Goal: Information Seeking & Learning: Learn about a topic

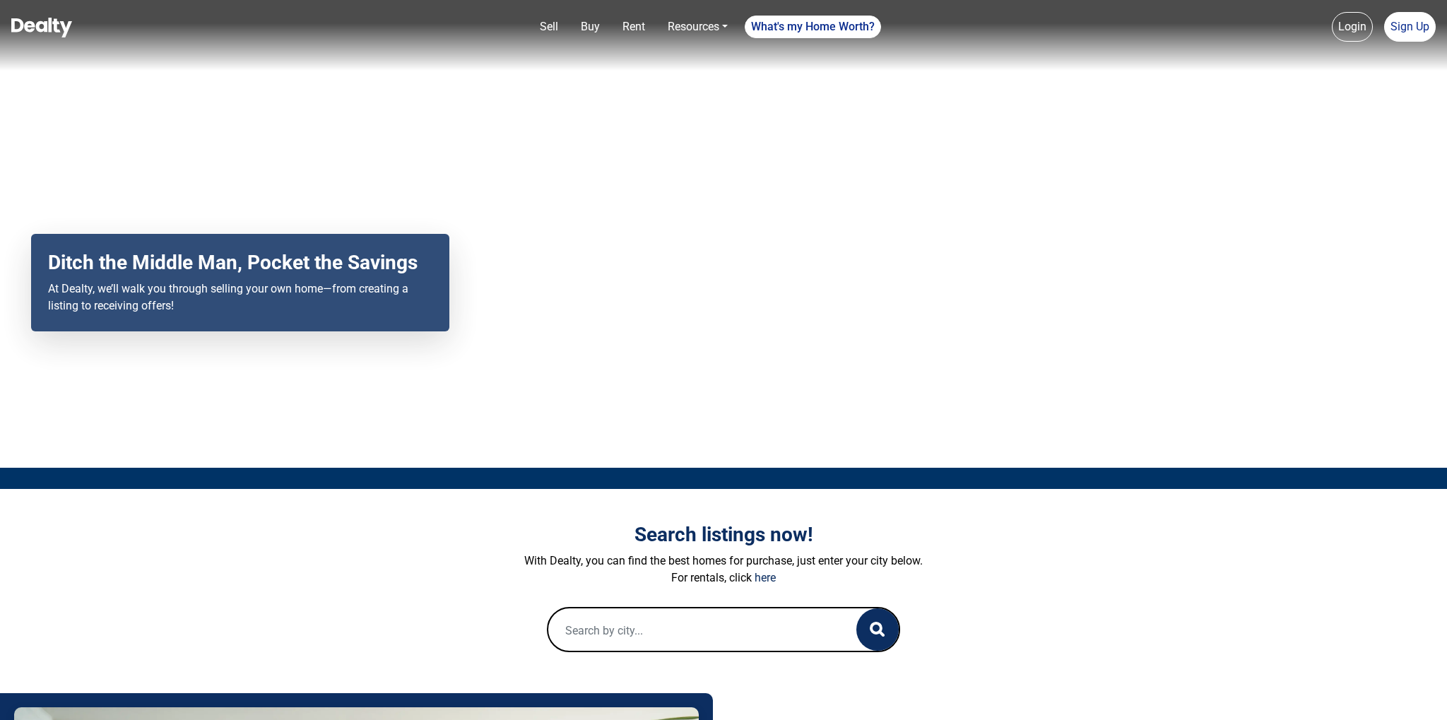
click at [48, 24] on img at bounding box center [41, 28] width 61 height 20
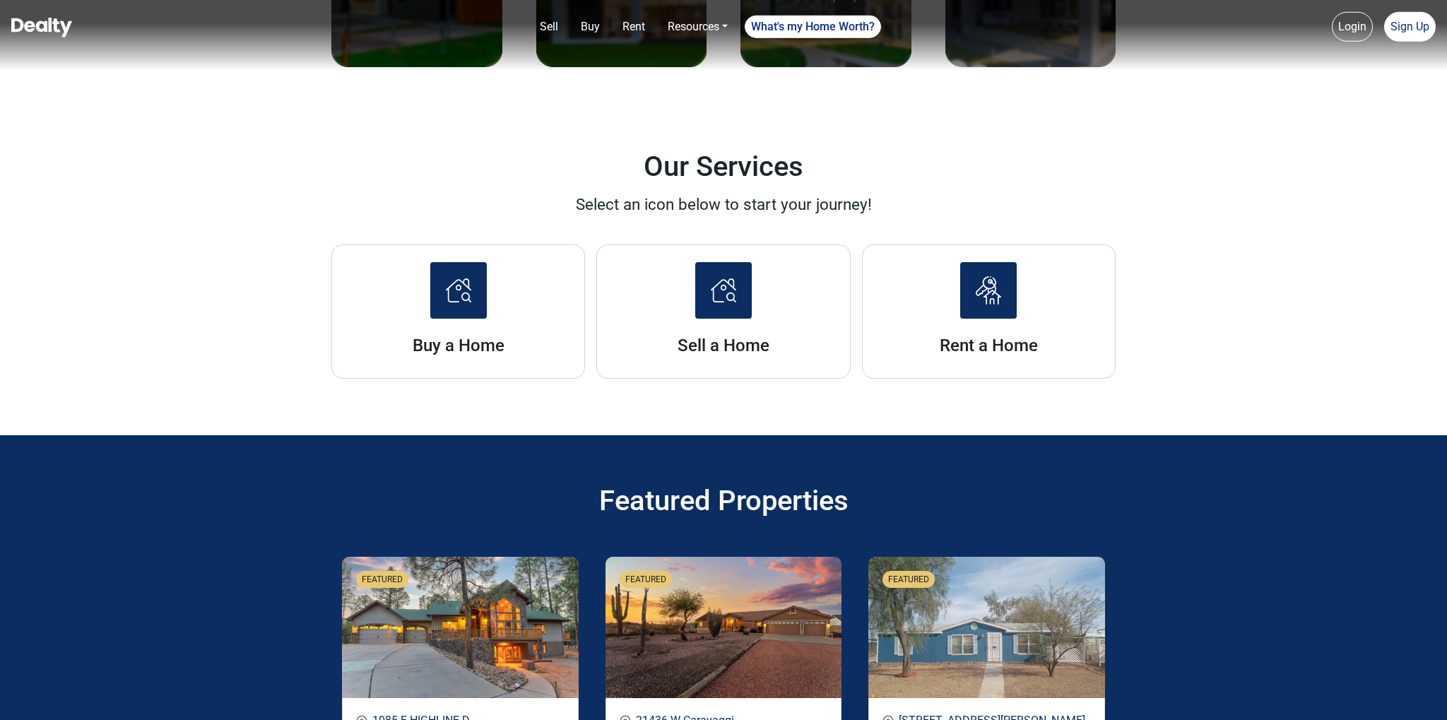
scroll to position [2461, 0]
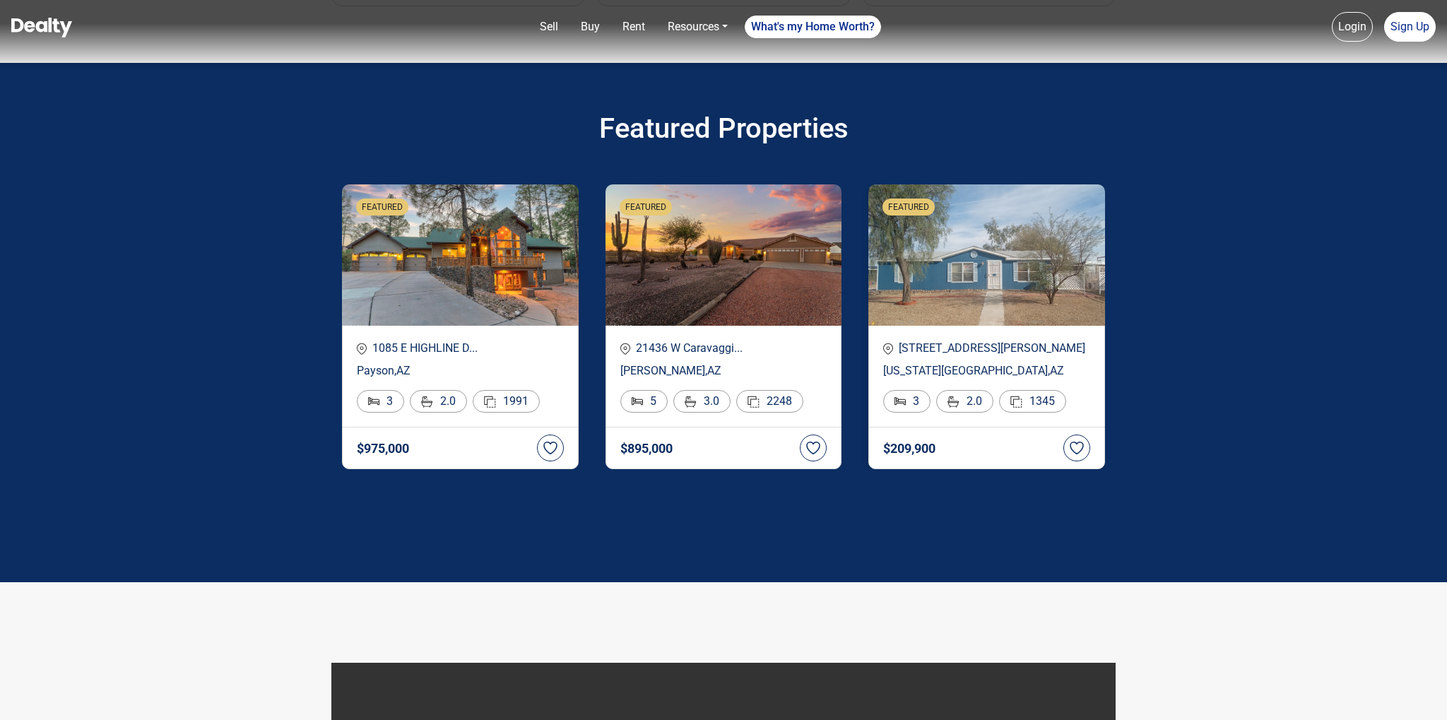
click at [990, 300] on img at bounding box center [986, 254] width 237 height 141
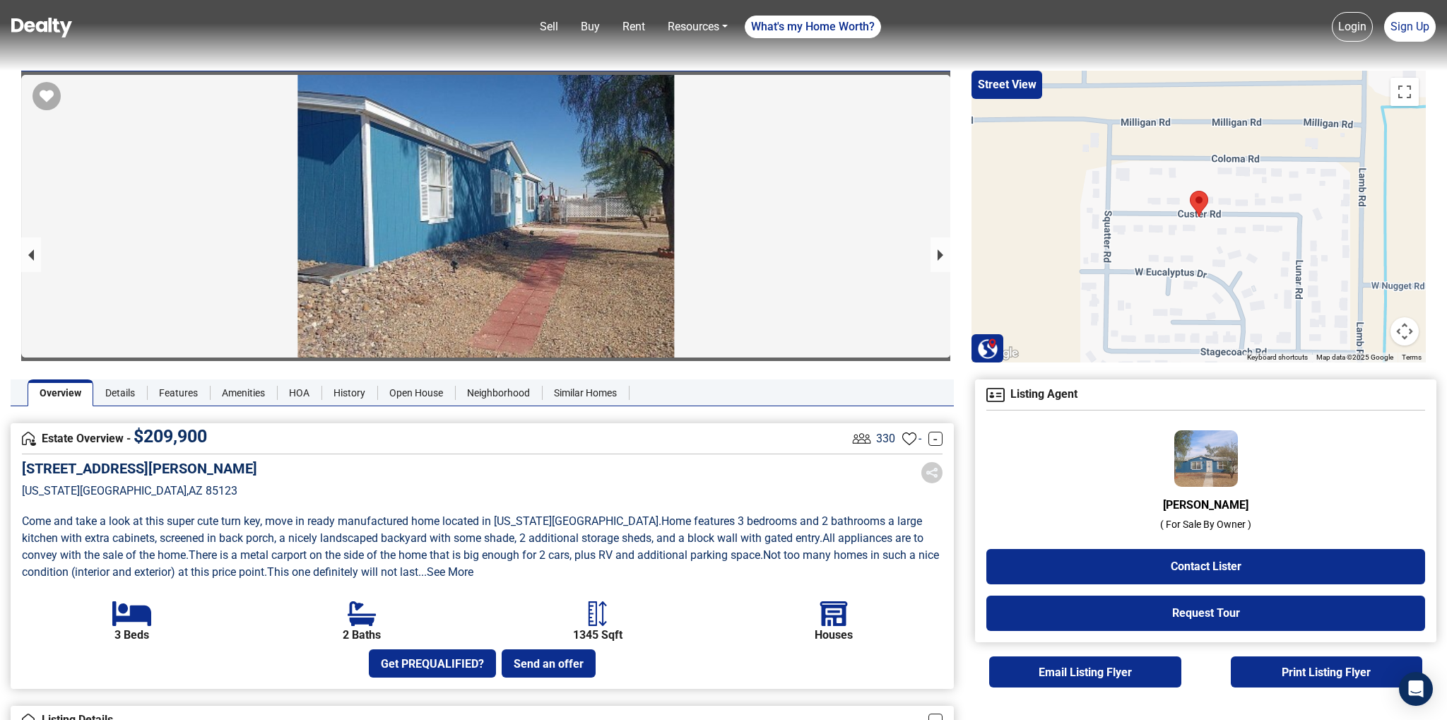
click at [940, 254] on button "next slide / item" at bounding box center [940, 254] width 20 height 35
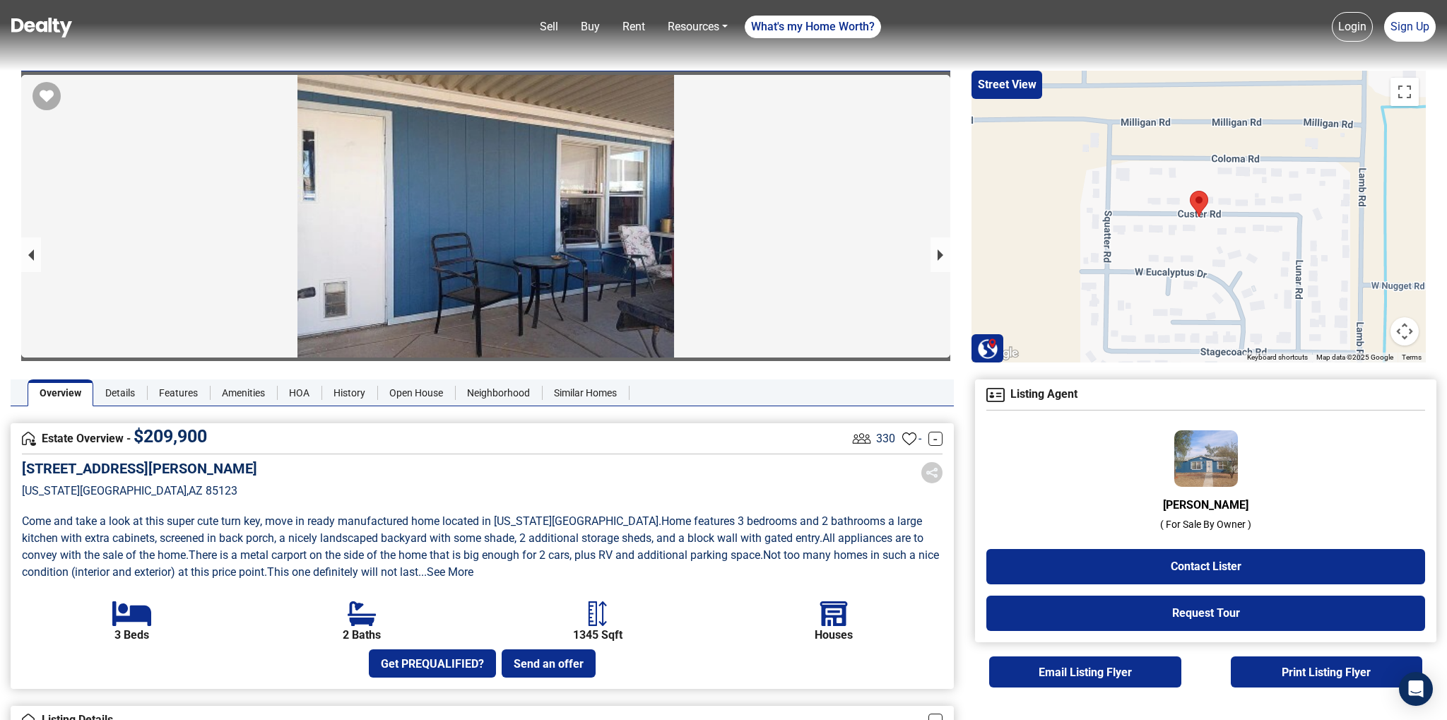
click at [940, 254] on button "next slide / item" at bounding box center [940, 254] width 20 height 35
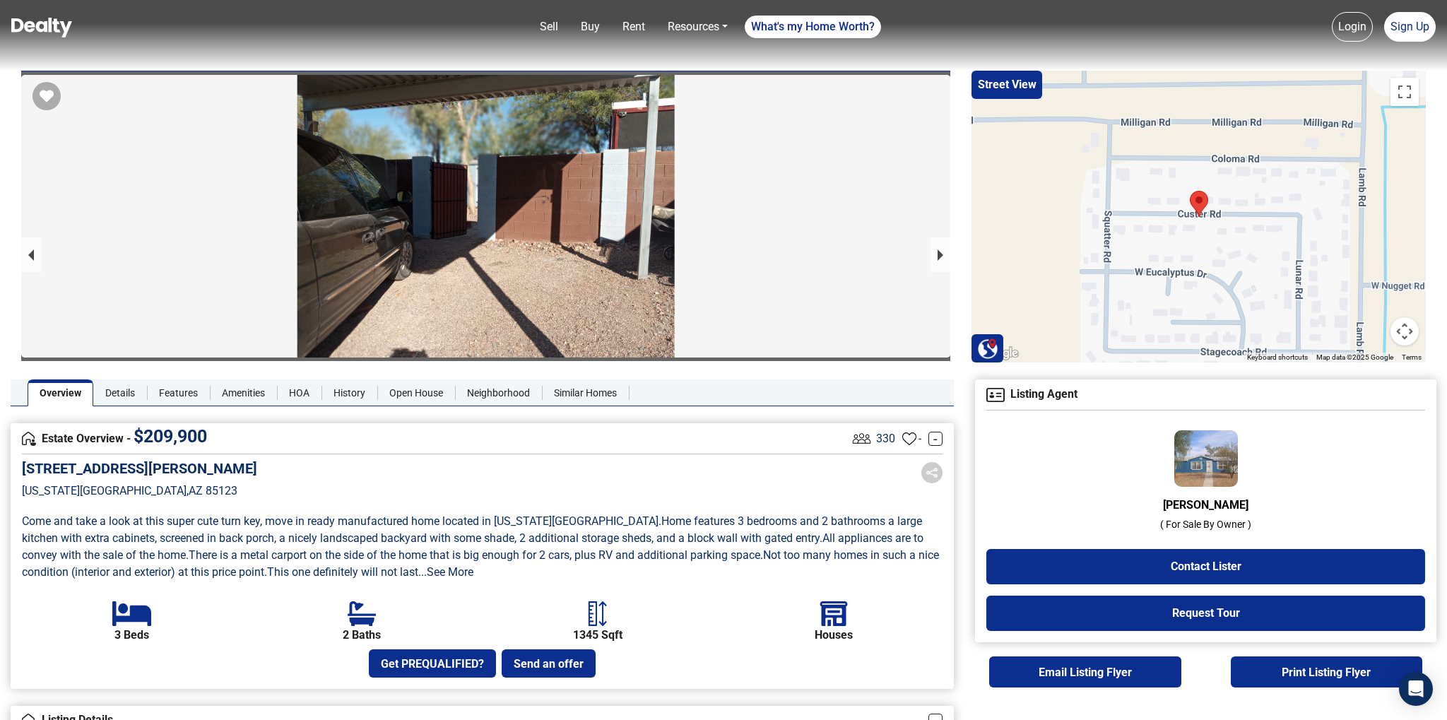
click at [940, 254] on button "next slide / item" at bounding box center [940, 254] width 20 height 35
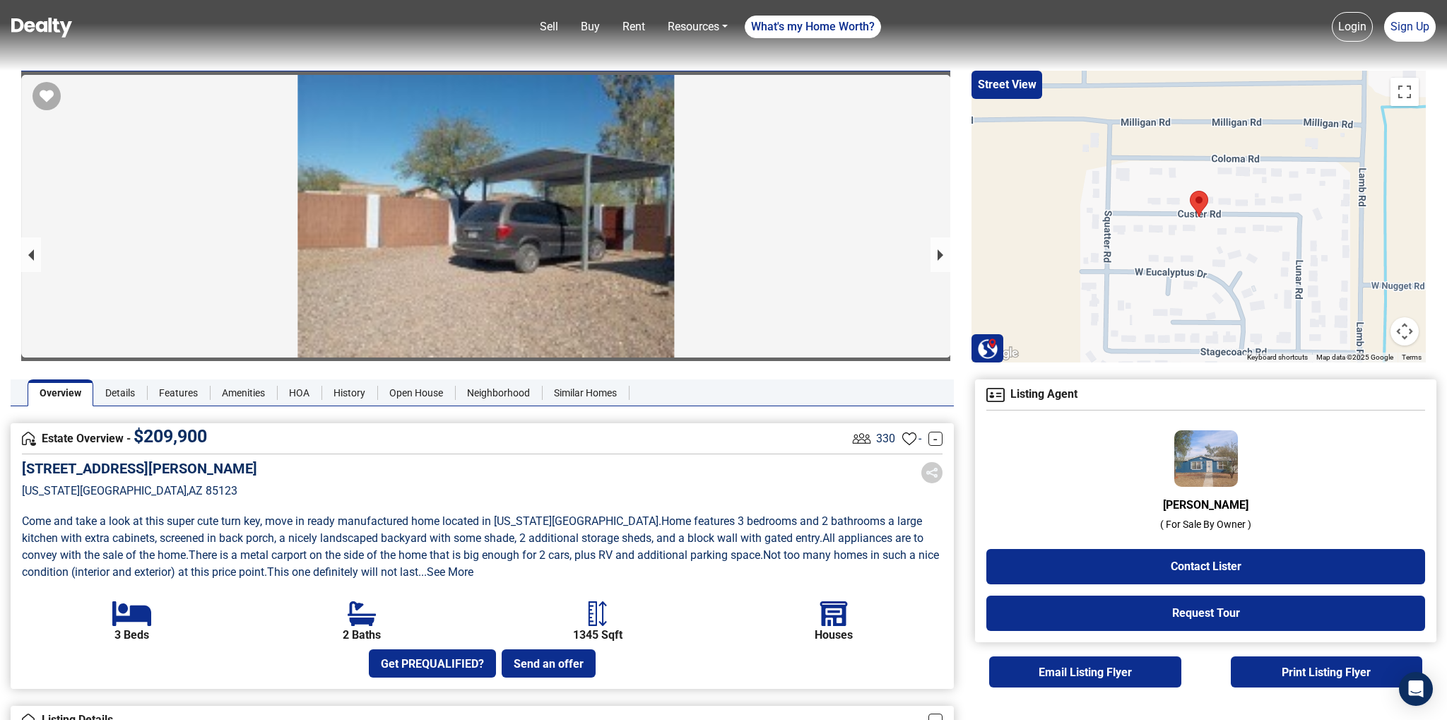
click at [940, 254] on button "next slide / item" at bounding box center [940, 254] width 20 height 35
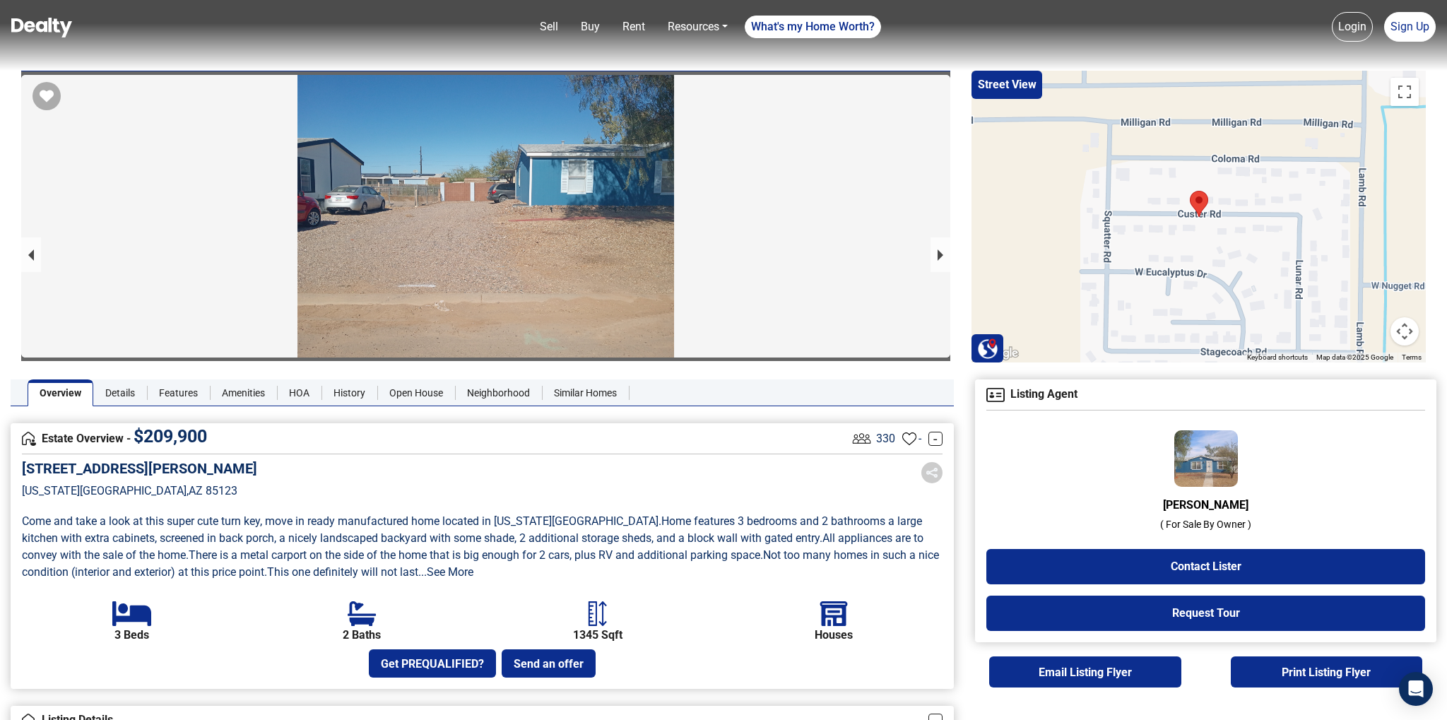
click at [940, 254] on button "next slide / item" at bounding box center [940, 254] width 20 height 35
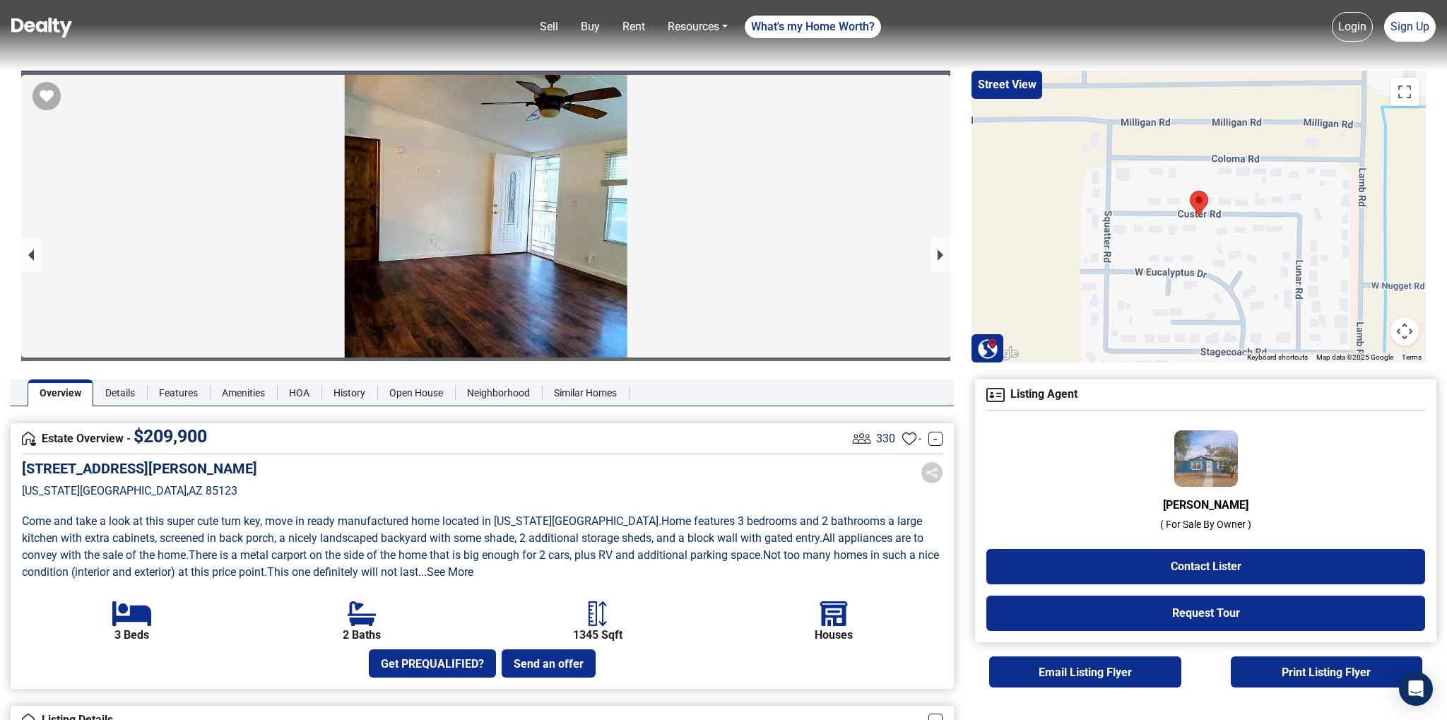
click at [940, 254] on button "next slide / item" at bounding box center [940, 254] width 20 height 35
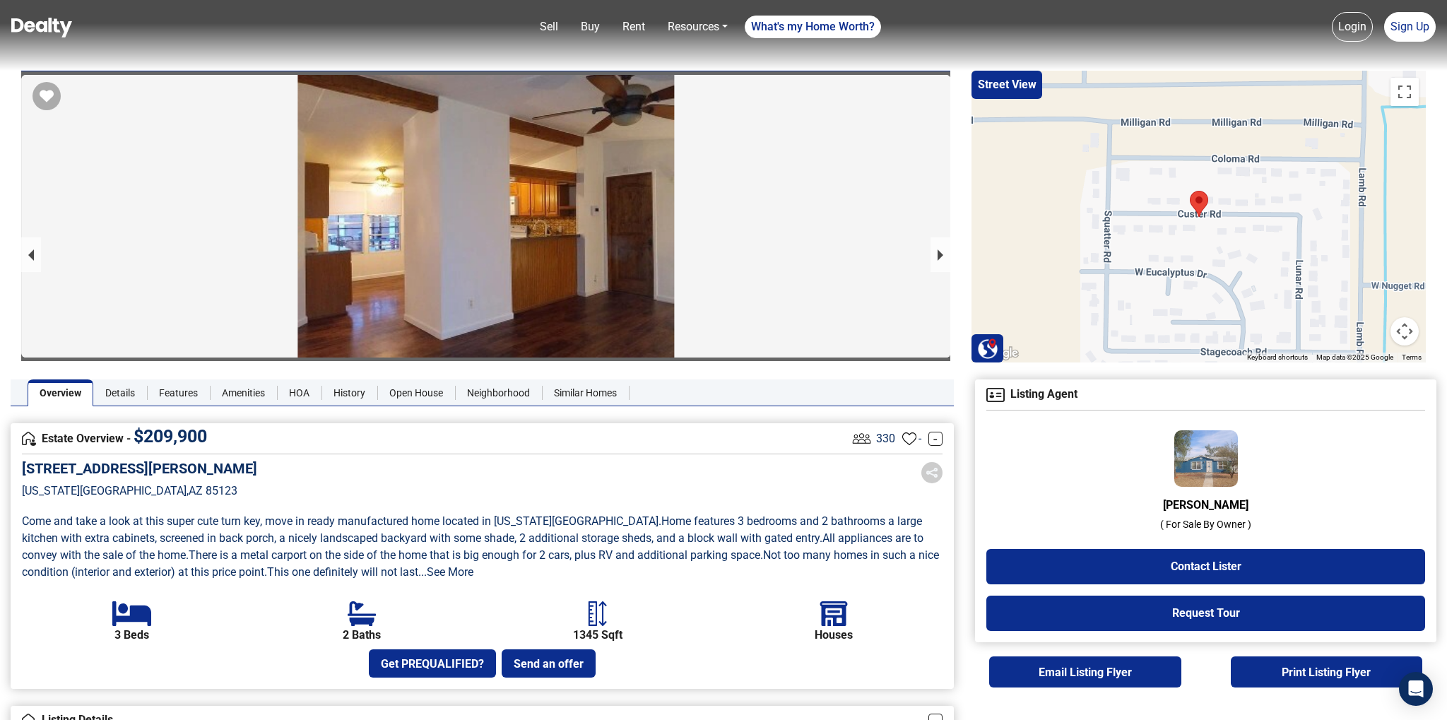
click at [940, 254] on button "next slide / item" at bounding box center [940, 254] width 20 height 35
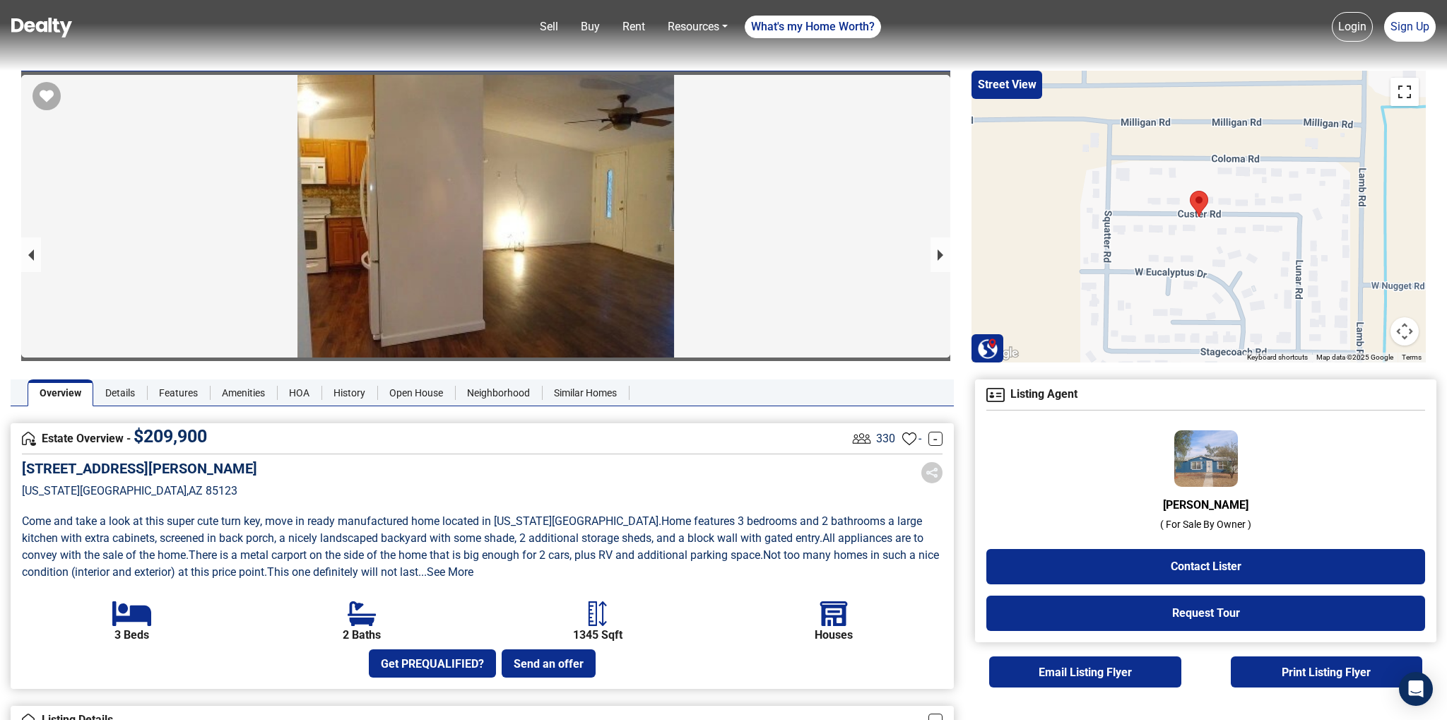
click at [1409, 95] on button "Toggle fullscreen view" at bounding box center [1404, 92] width 28 height 28
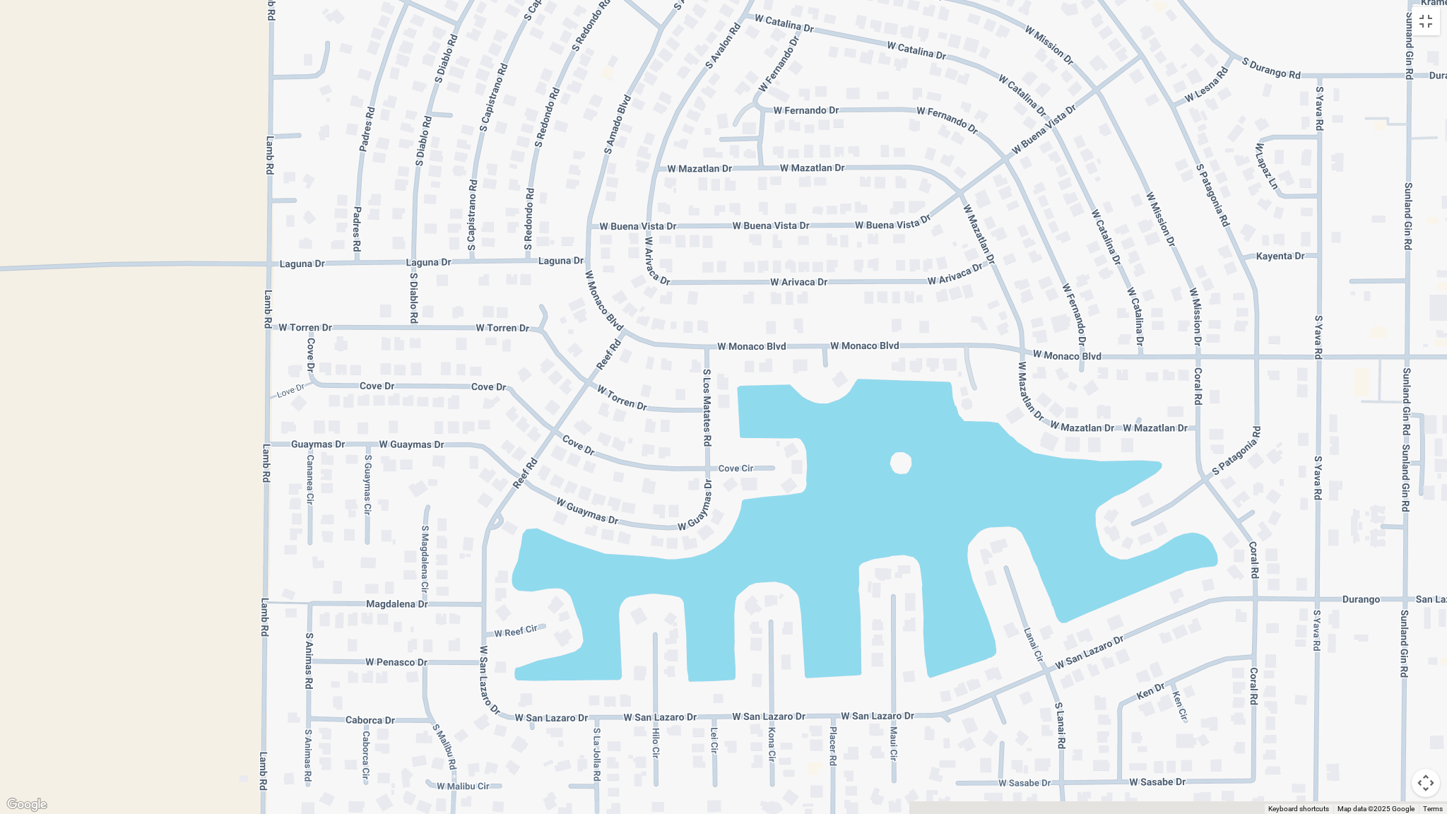
drag, startPoint x: 893, startPoint y: 538, endPoint x: 838, endPoint y: 241, distance: 302.5
click at [838, 241] on div at bounding box center [1392, 529] width 1447 height 814
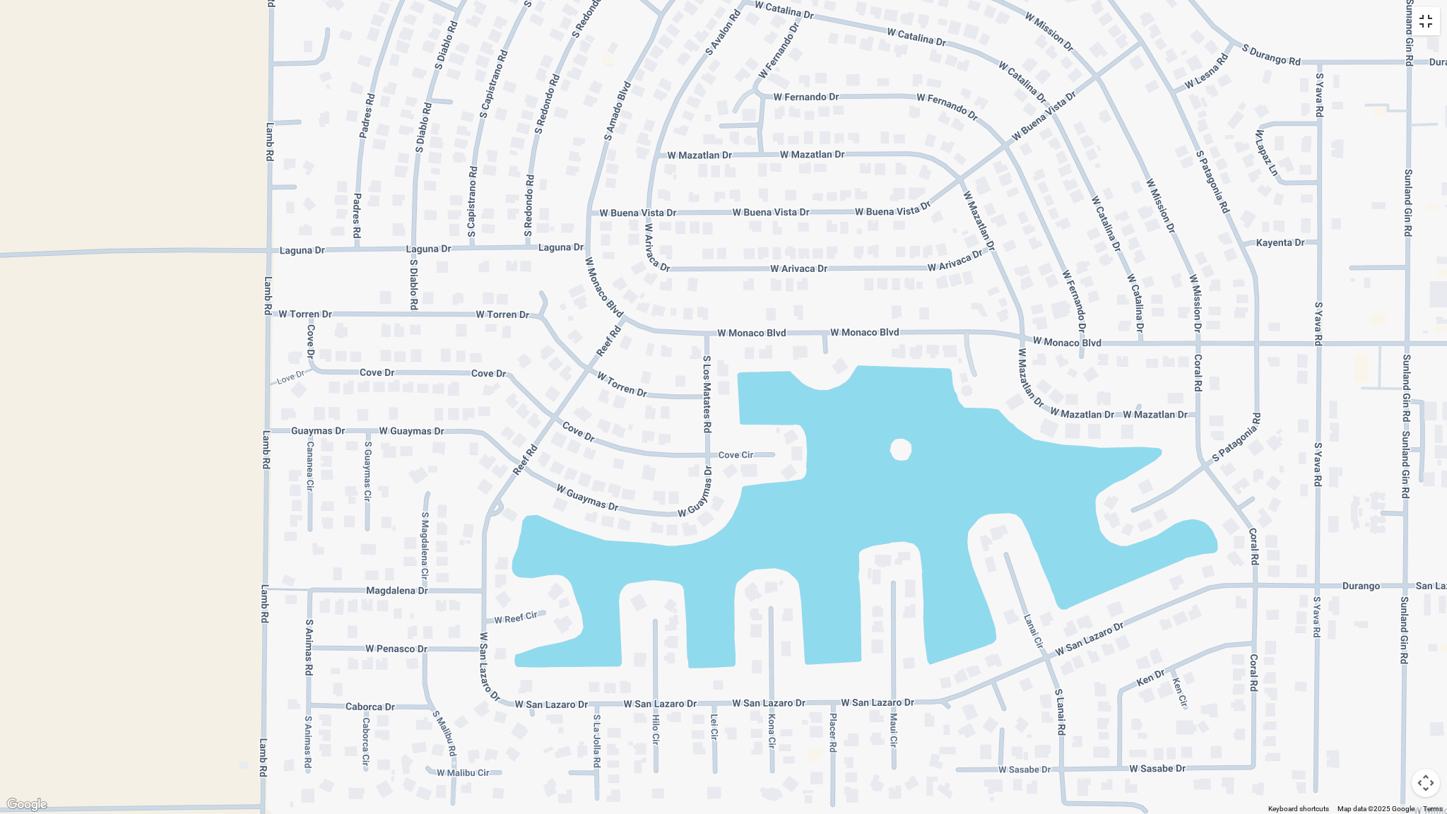
click at [1426, 32] on button "Toggle fullscreen view" at bounding box center [1425, 21] width 28 height 28
